Goal: Find specific page/section: Find specific page/section

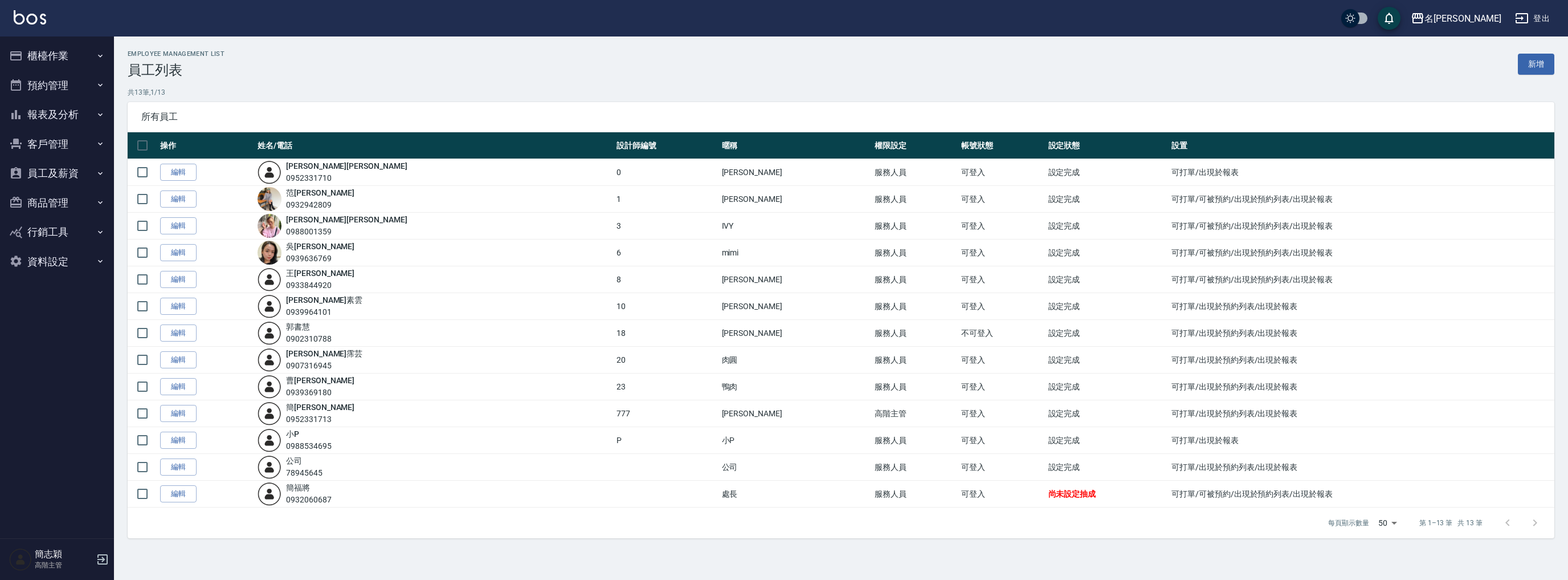
click at [54, 106] on button "報表及分析" at bounding box center [57, 114] width 105 height 30
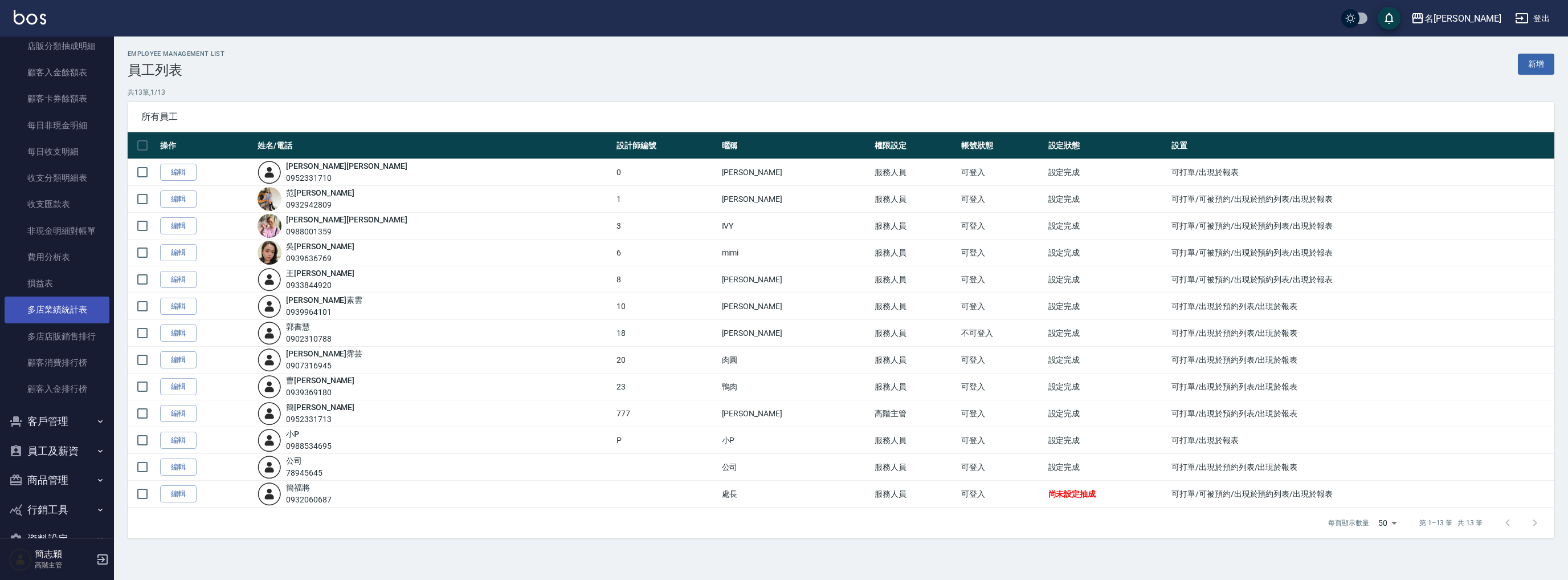
scroll to position [894, 0]
click at [72, 274] on link "多店業績統計表" at bounding box center [57, 280] width 105 height 26
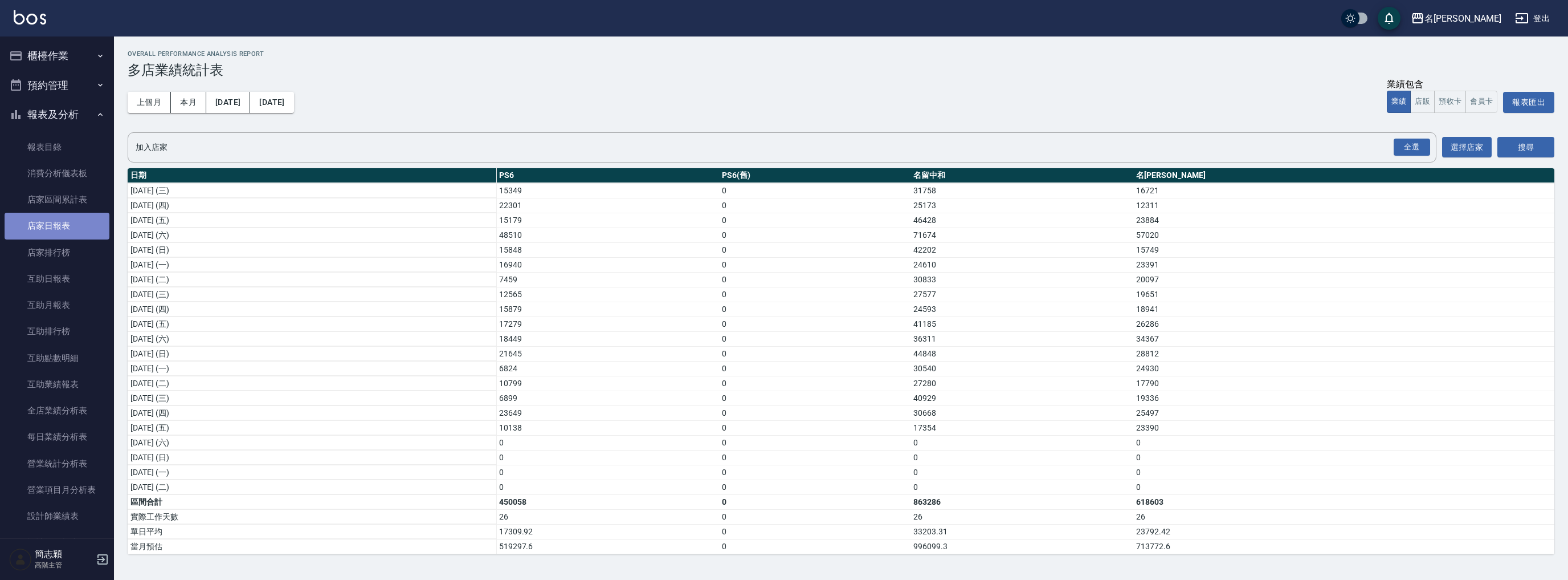
click at [67, 216] on link "店家日報表" at bounding box center [57, 225] width 105 height 26
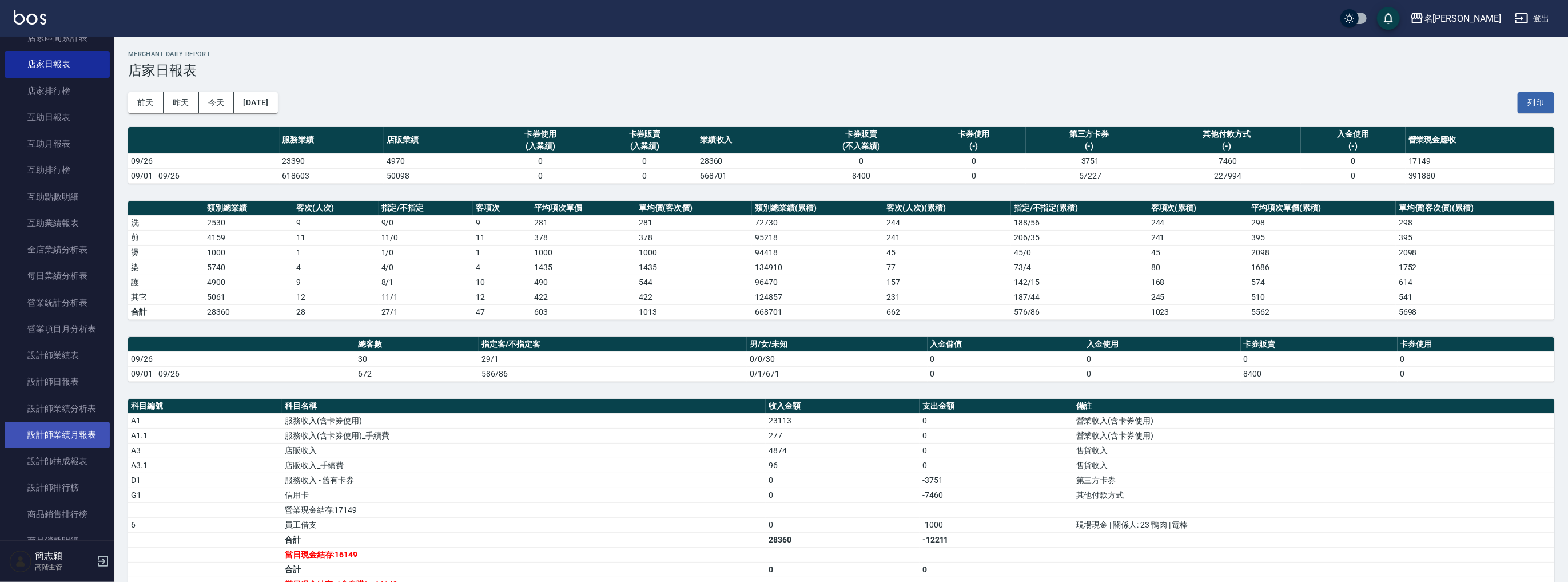
scroll to position [106, 0]
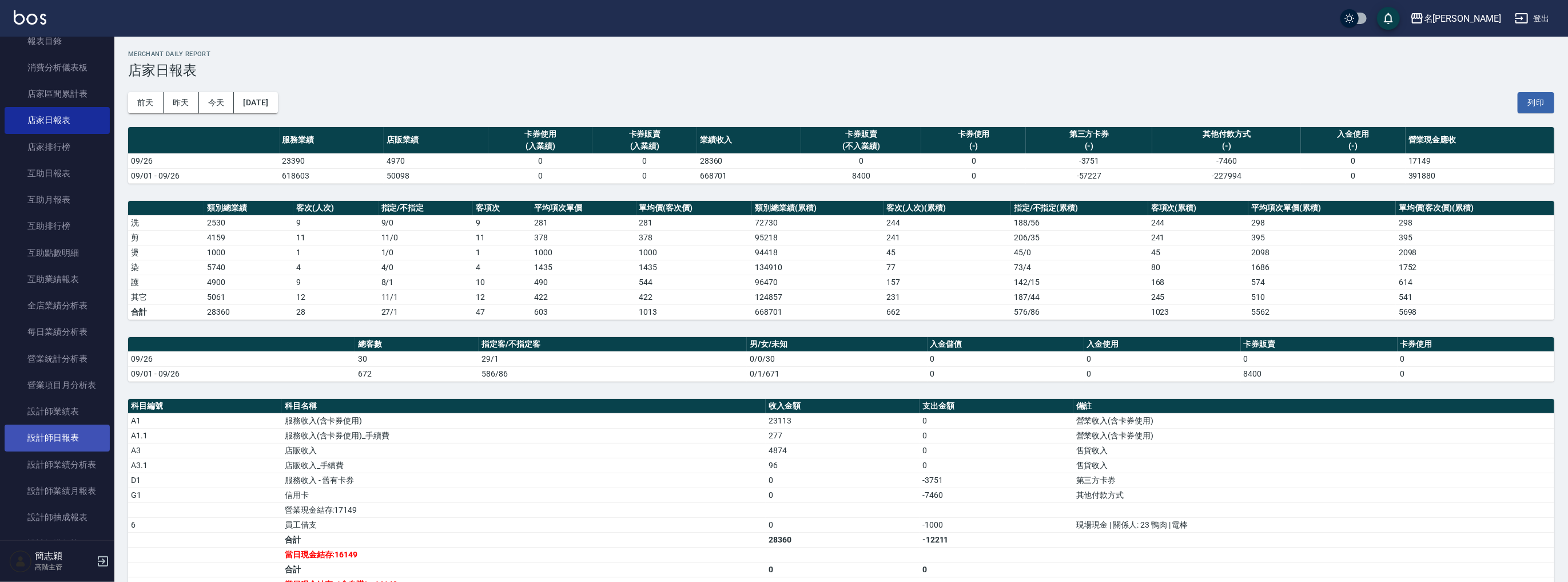
click at [89, 432] on link "設計師日報表" at bounding box center [57, 436] width 105 height 26
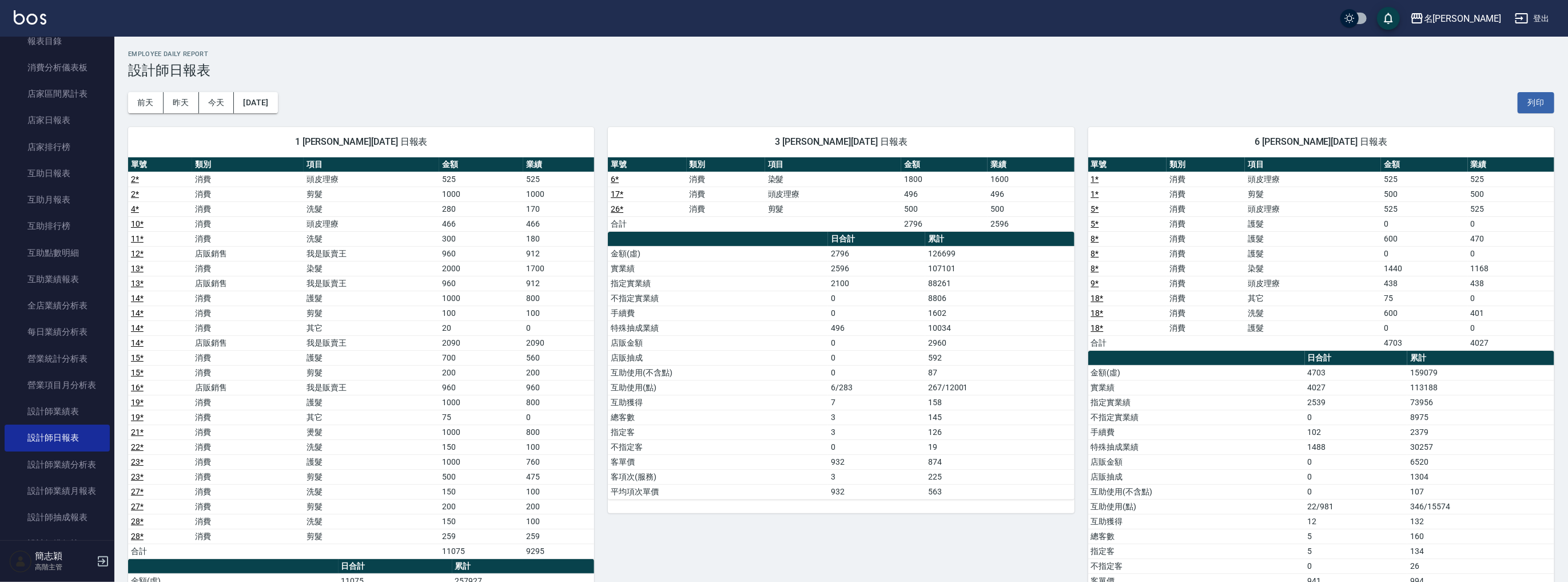
drag, startPoint x: 893, startPoint y: 451, endPoint x: 736, endPoint y: 105, distance: 380.0
click at [736, 105] on div "前天 昨天 今天 2025/09/26 列印" at bounding box center [841, 102] width 1426 height 49
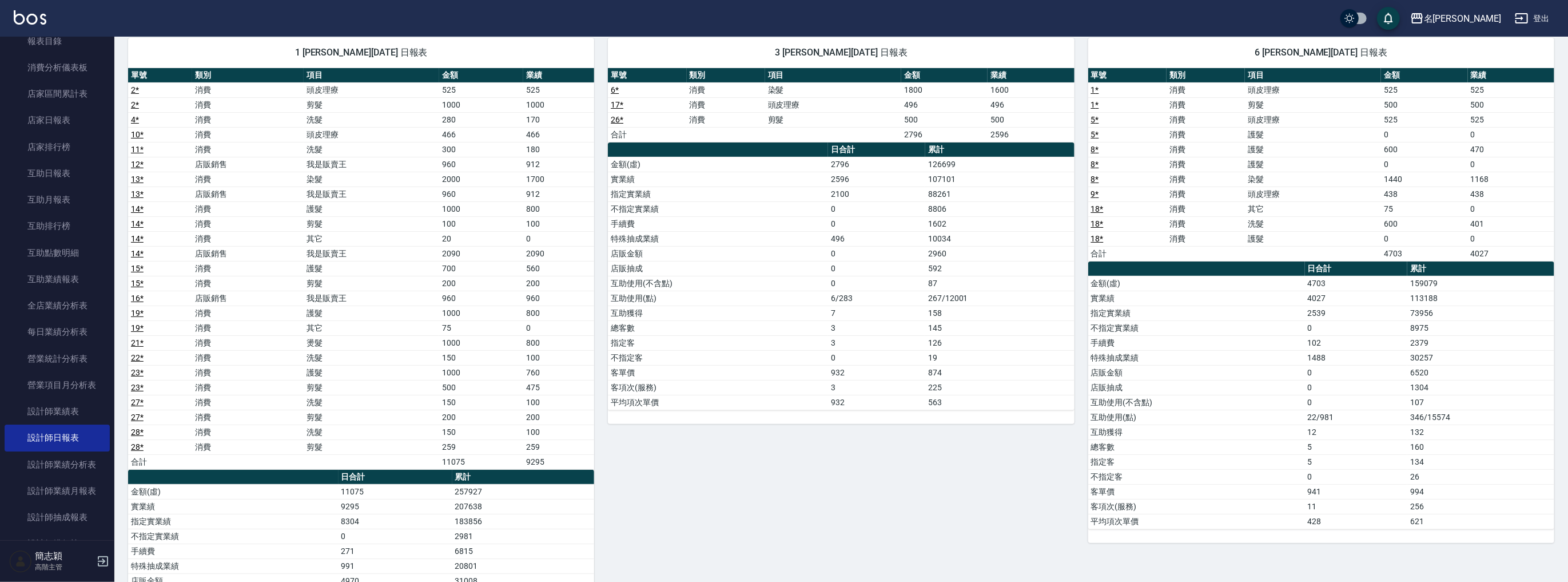
scroll to position [34, 0]
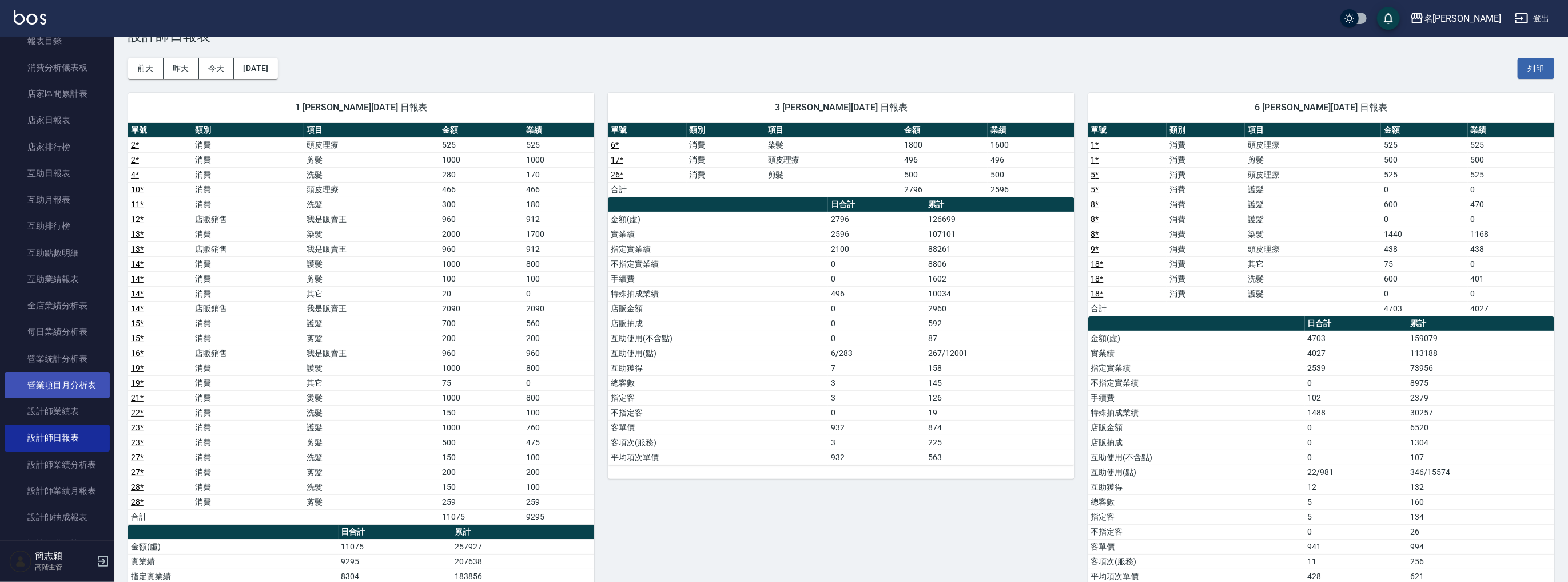
click at [80, 384] on link "營業項目月分析表" at bounding box center [57, 384] width 105 height 26
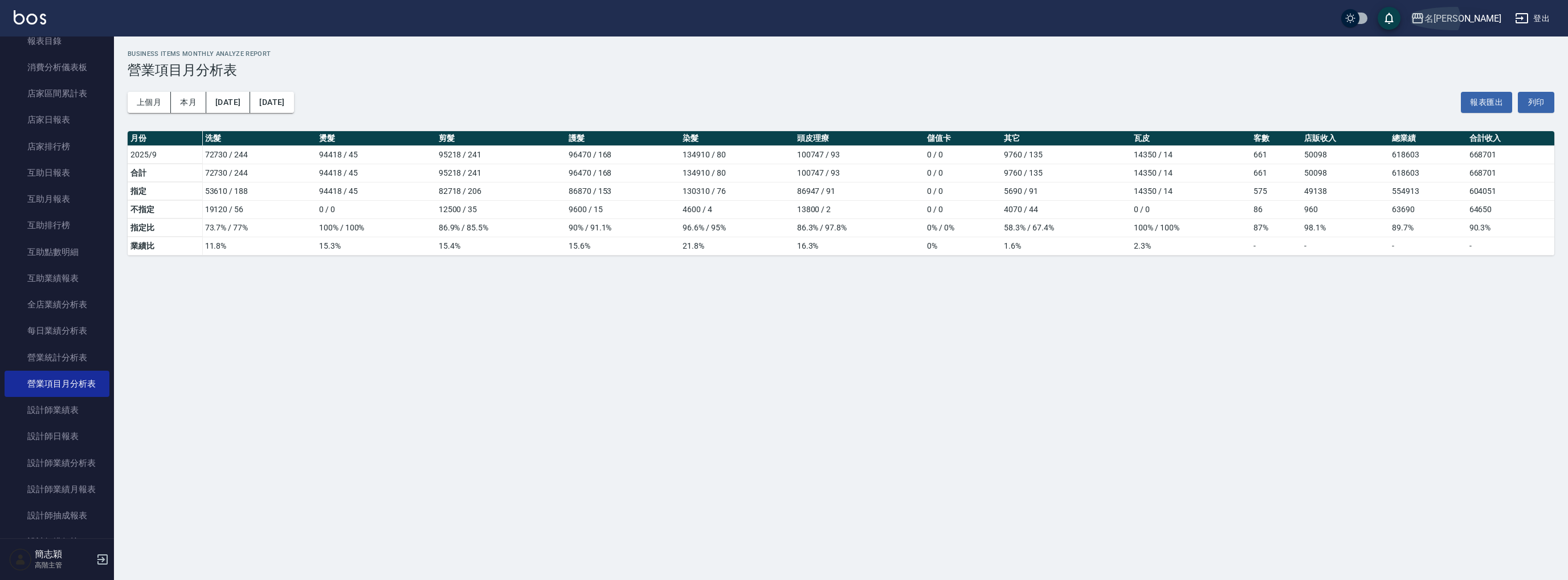
click at [1490, 15] on div "名[PERSON_NAME]" at bounding box center [1462, 18] width 77 height 14
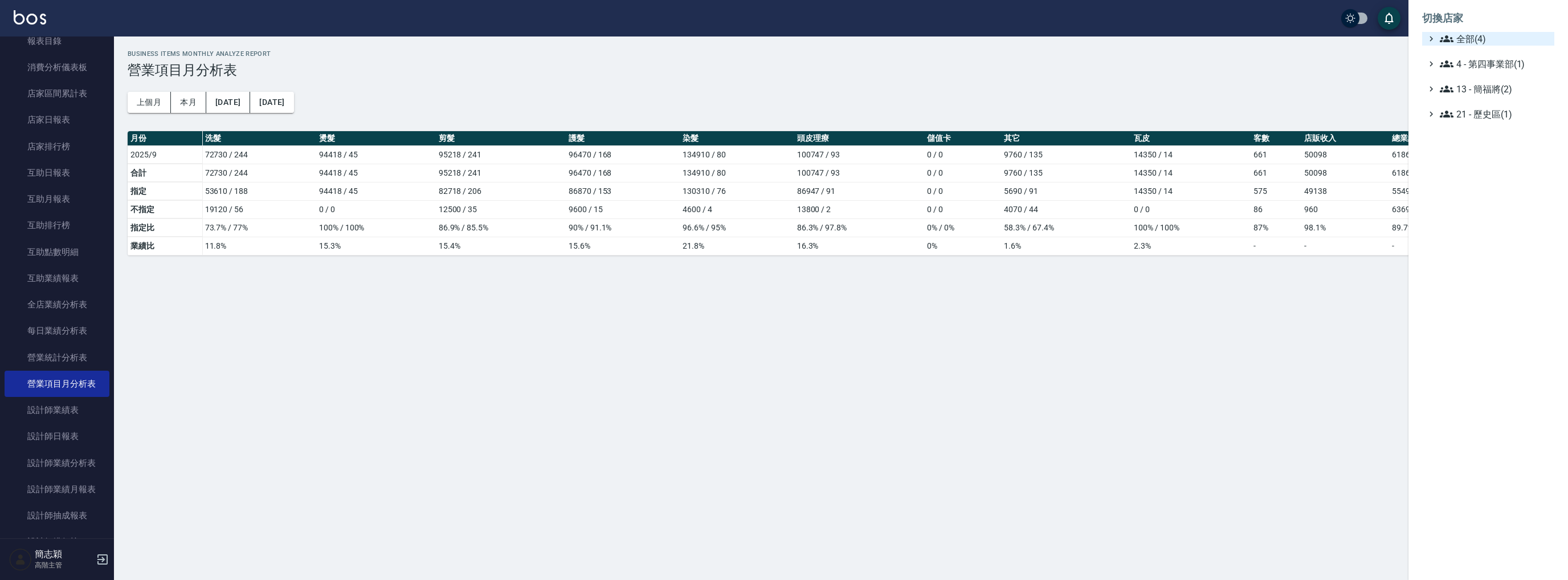
click at [1463, 36] on span "全部(4)" at bounding box center [1495, 38] width 110 height 13
click at [1473, 93] on span "名留中和" at bounding box center [1494, 91] width 112 height 13
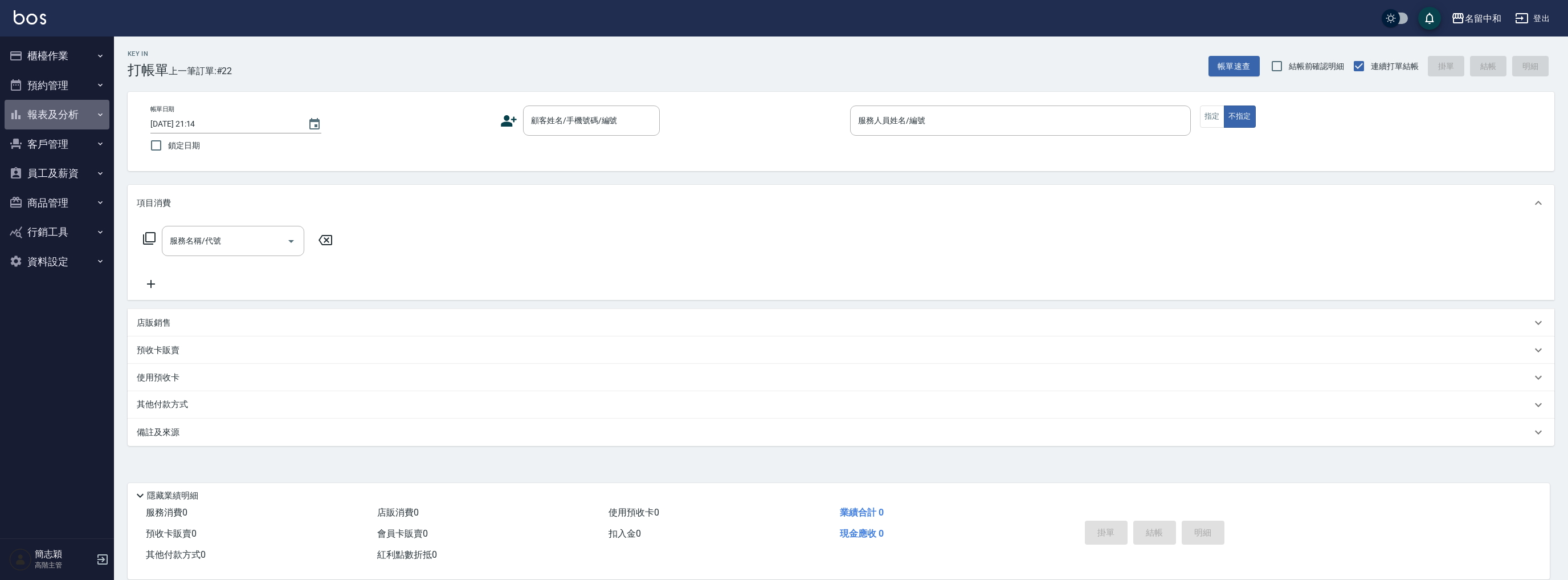
click at [69, 114] on button "報表及分析" at bounding box center [57, 114] width 105 height 30
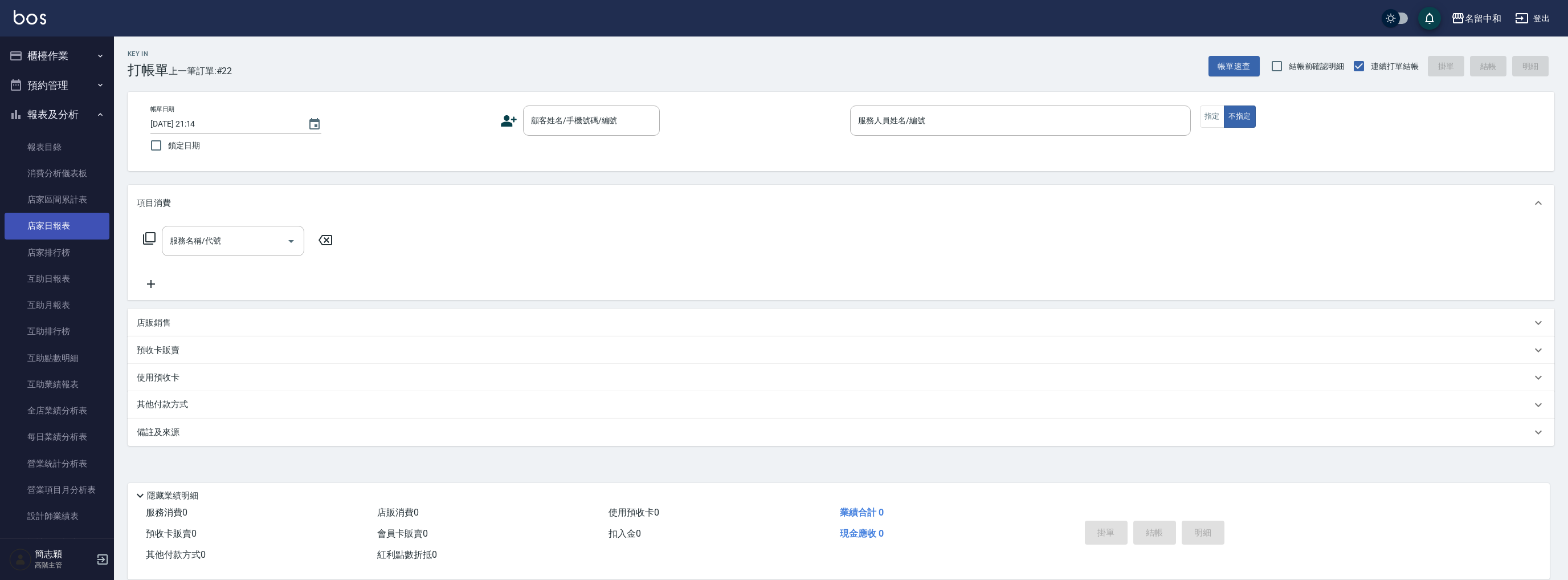
click at [64, 221] on link "店家日報表" at bounding box center [57, 225] width 105 height 26
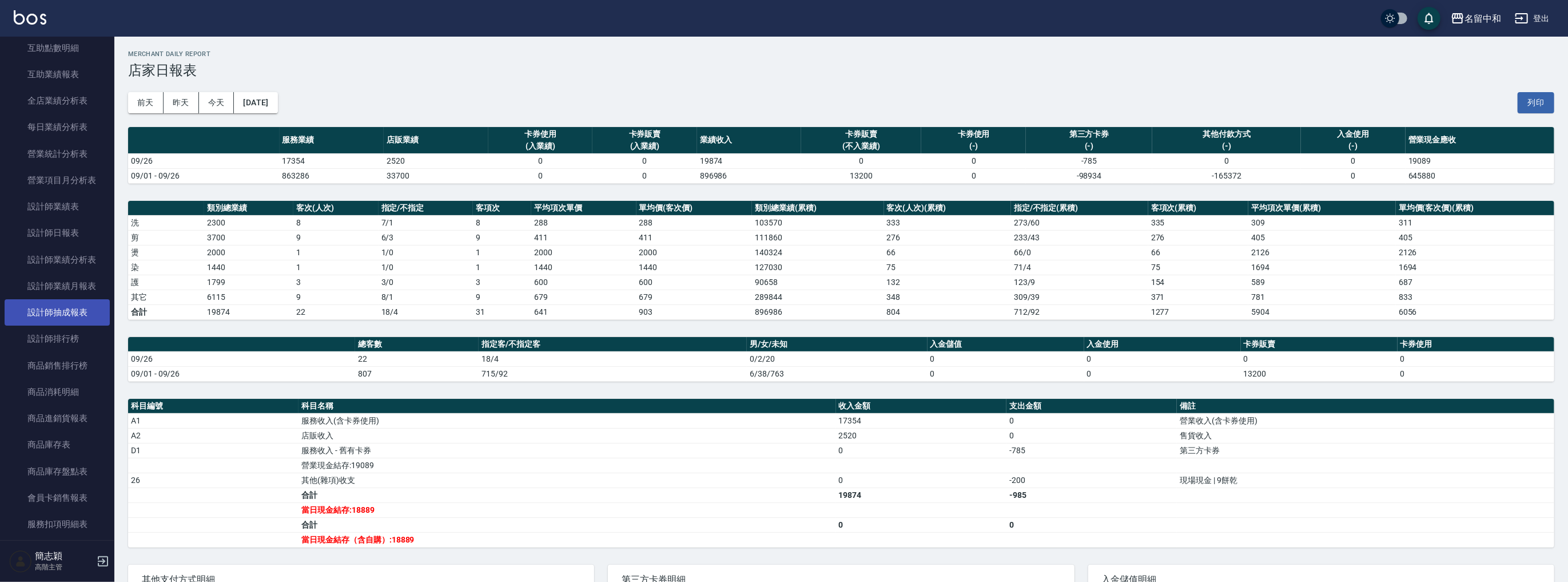
scroll to position [321, 0]
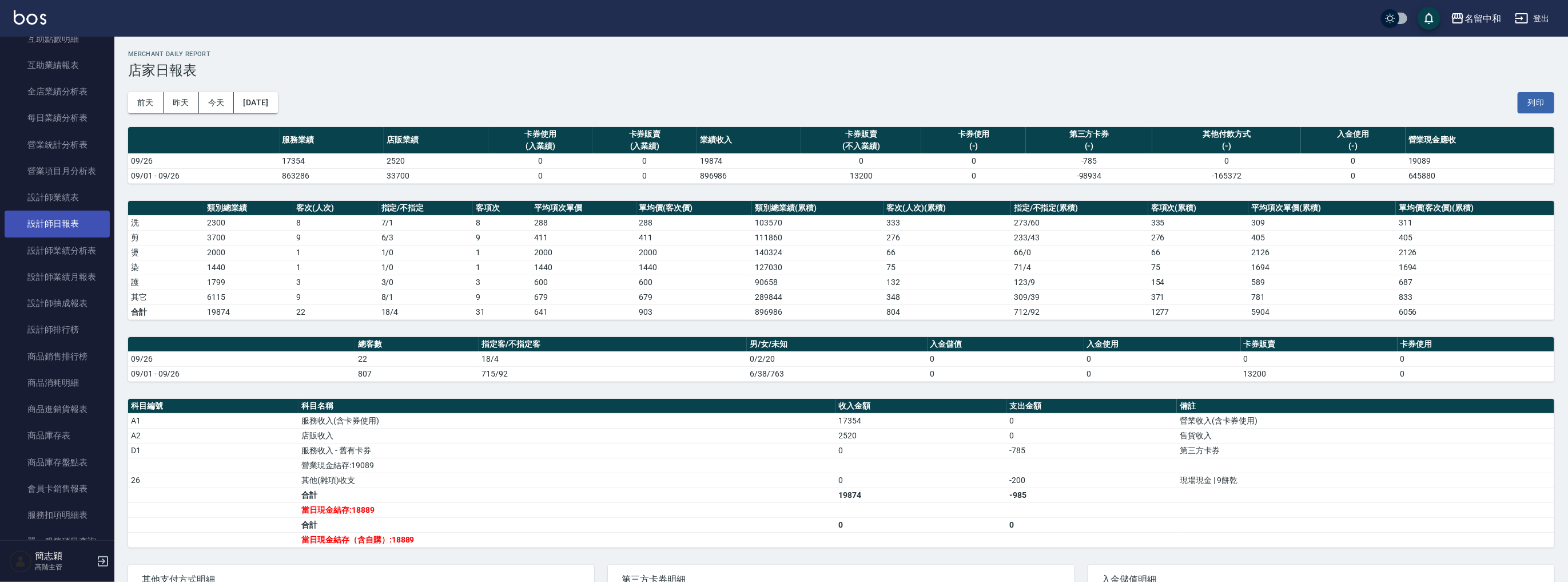
click at [72, 226] on link "設計師日報表" at bounding box center [57, 223] width 105 height 26
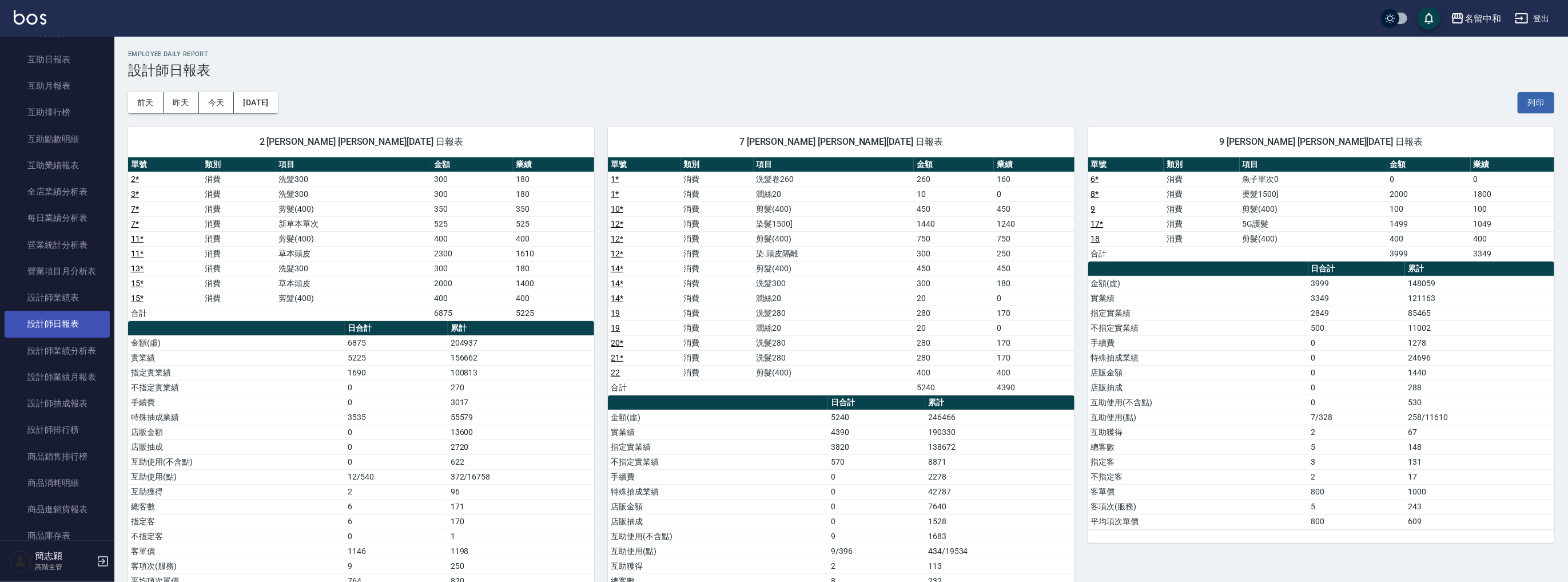
scroll to position [106, 0]
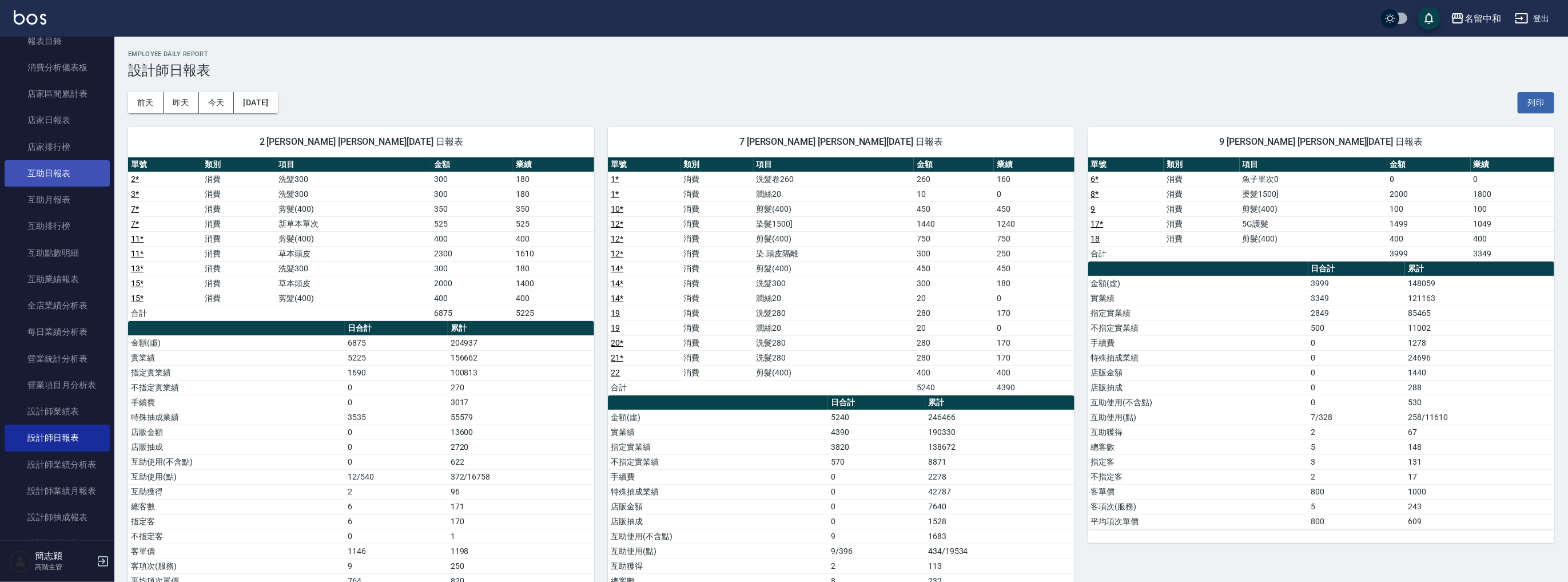
click at [67, 174] on link "互助日報表" at bounding box center [57, 172] width 105 height 26
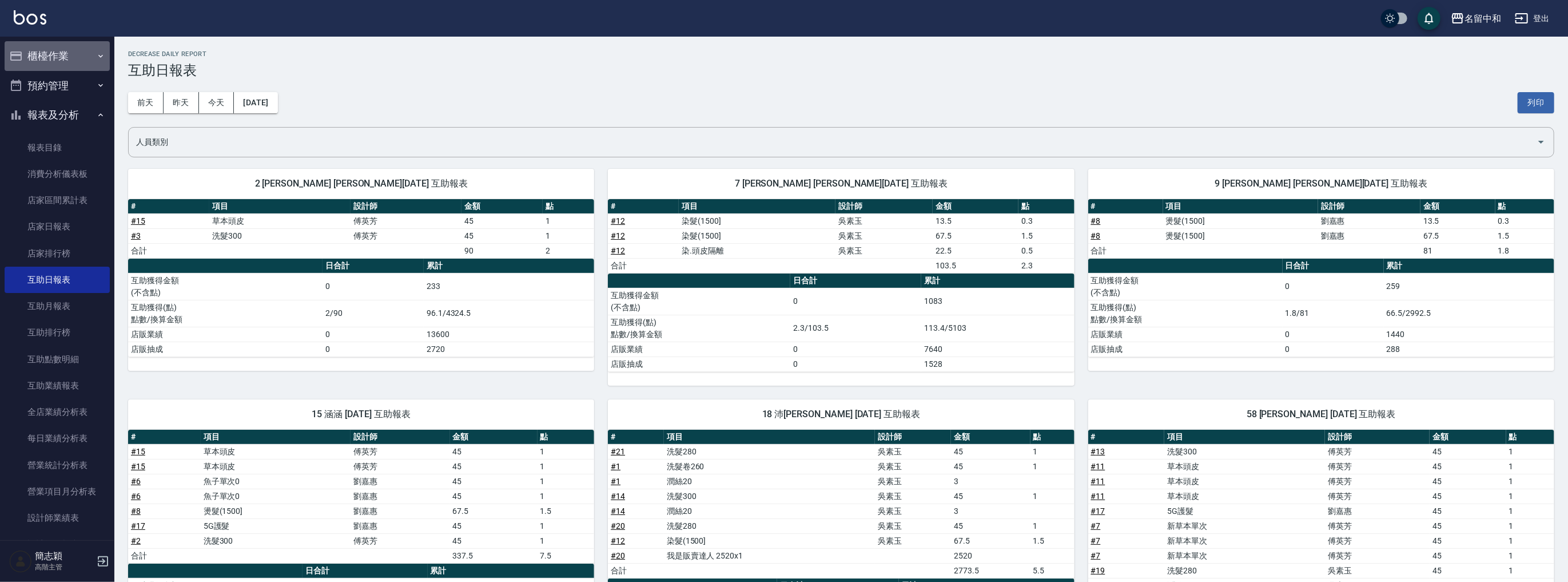
click at [69, 54] on button "櫃檯作業" at bounding box center [57, 56] width 105 height 30
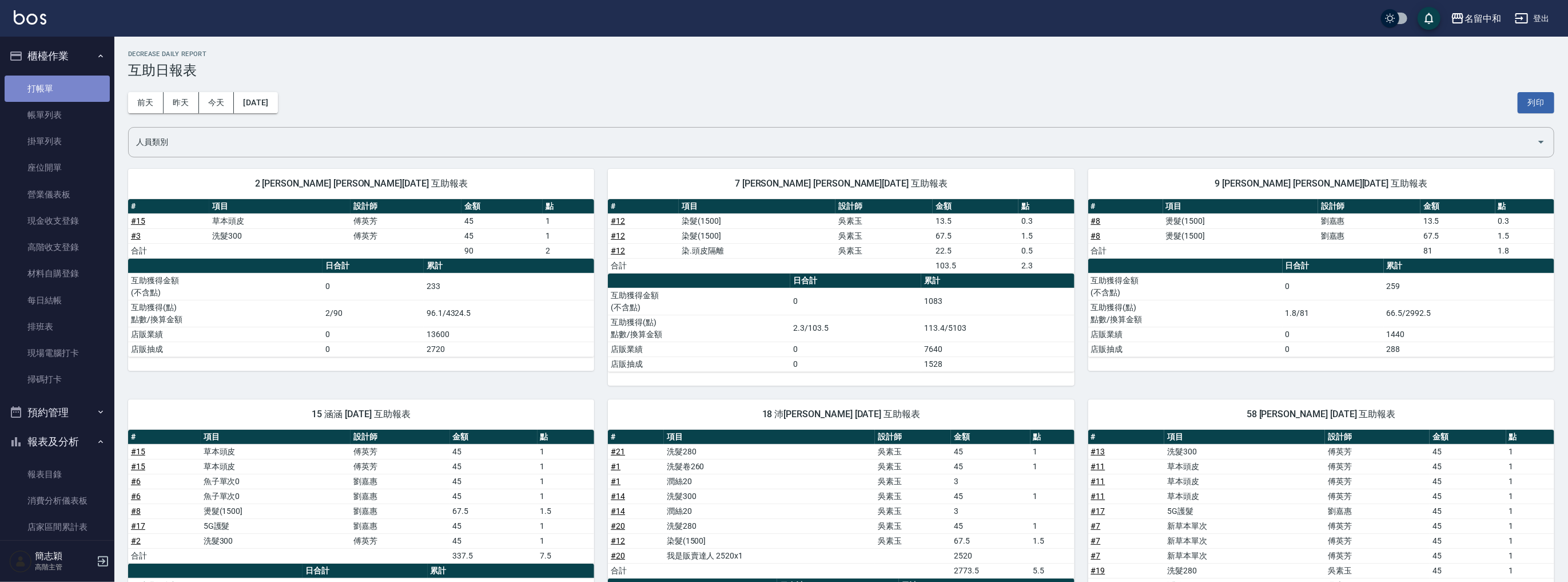
click at [64, 98] on link "打帳單" at bounding box center [57, 88] width 105 height 26
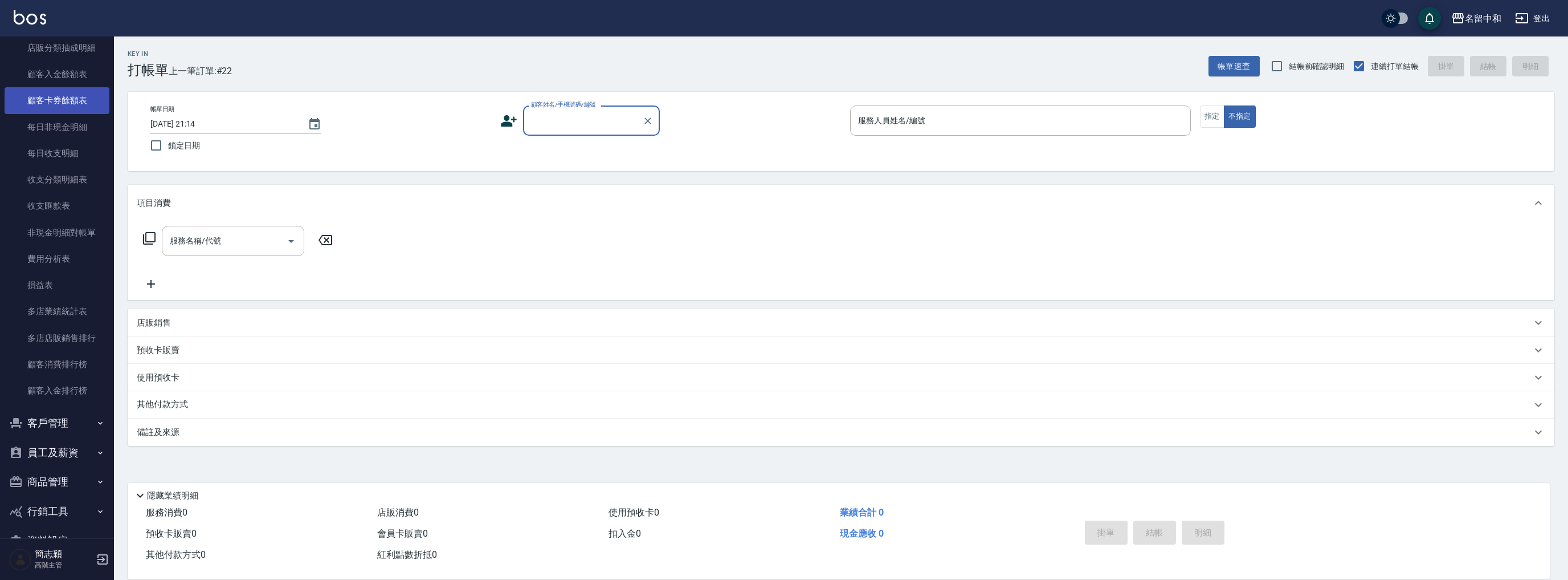
scroll to position [1219, 0]
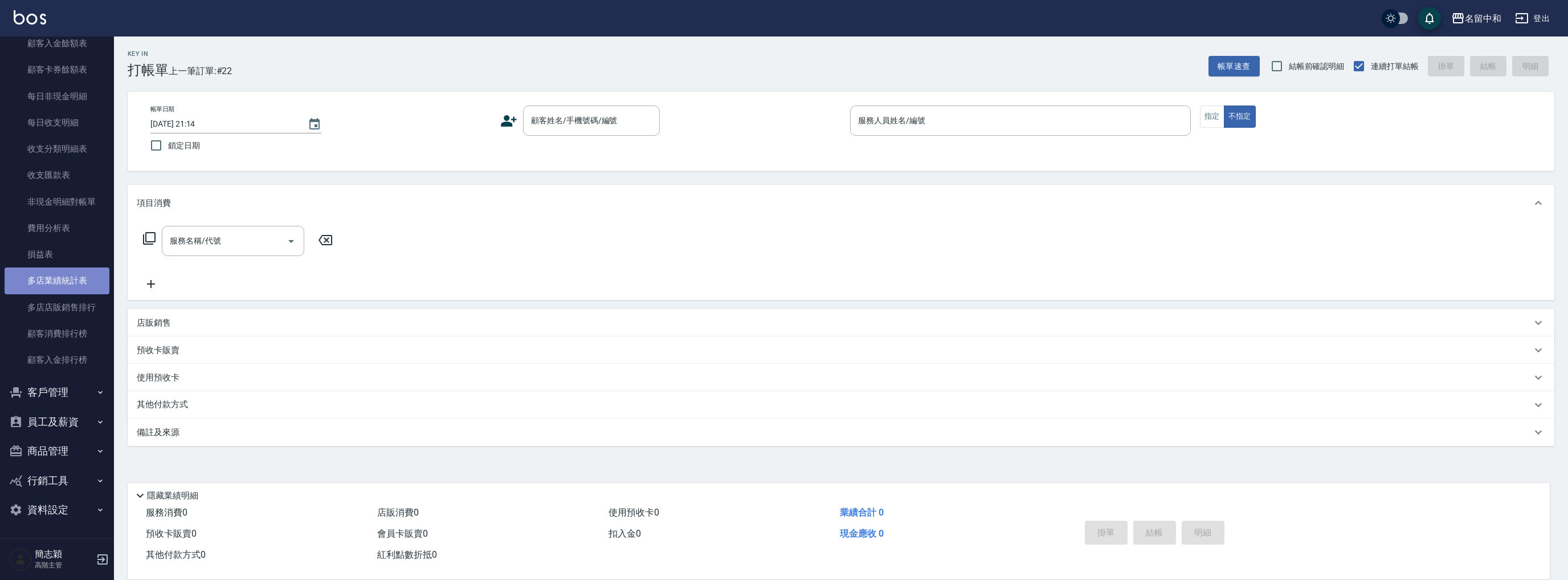
click at [72, 289] on link "多店業績統計表" at bounding box center [57, 280] width 105 height 26
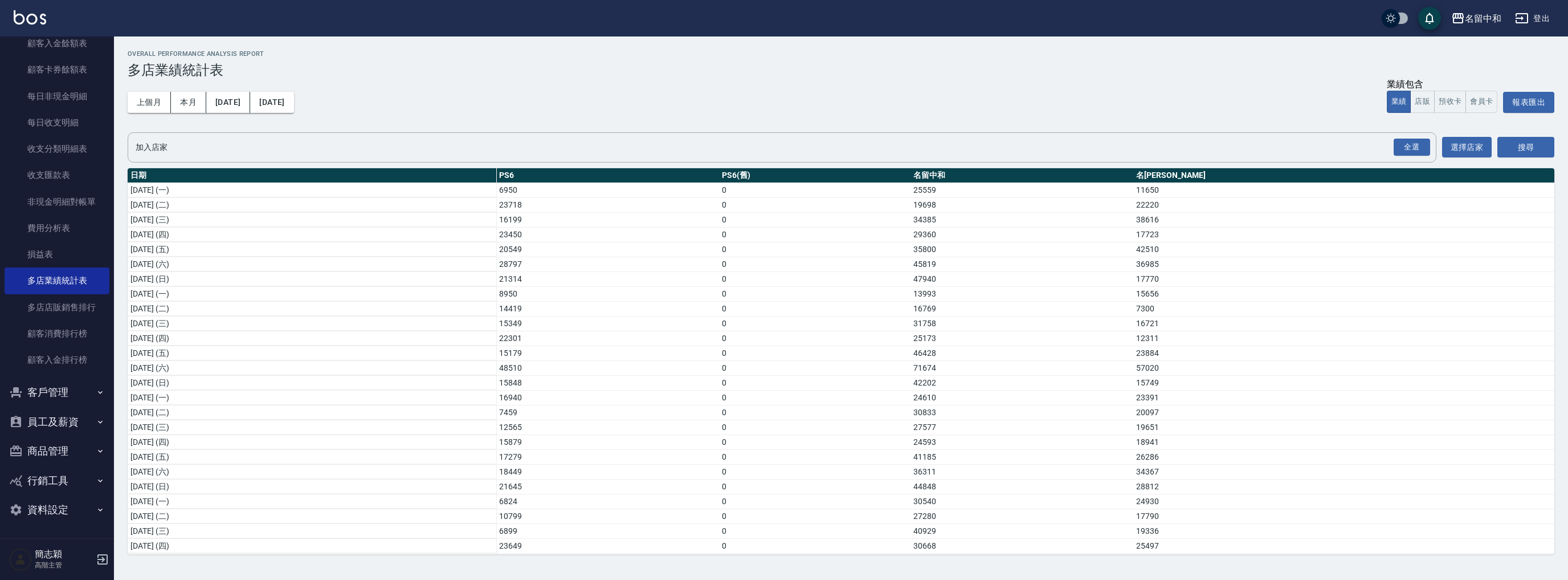
scroll to position [135, 0]
